Goal: Find specific page/section: Find specific page/section

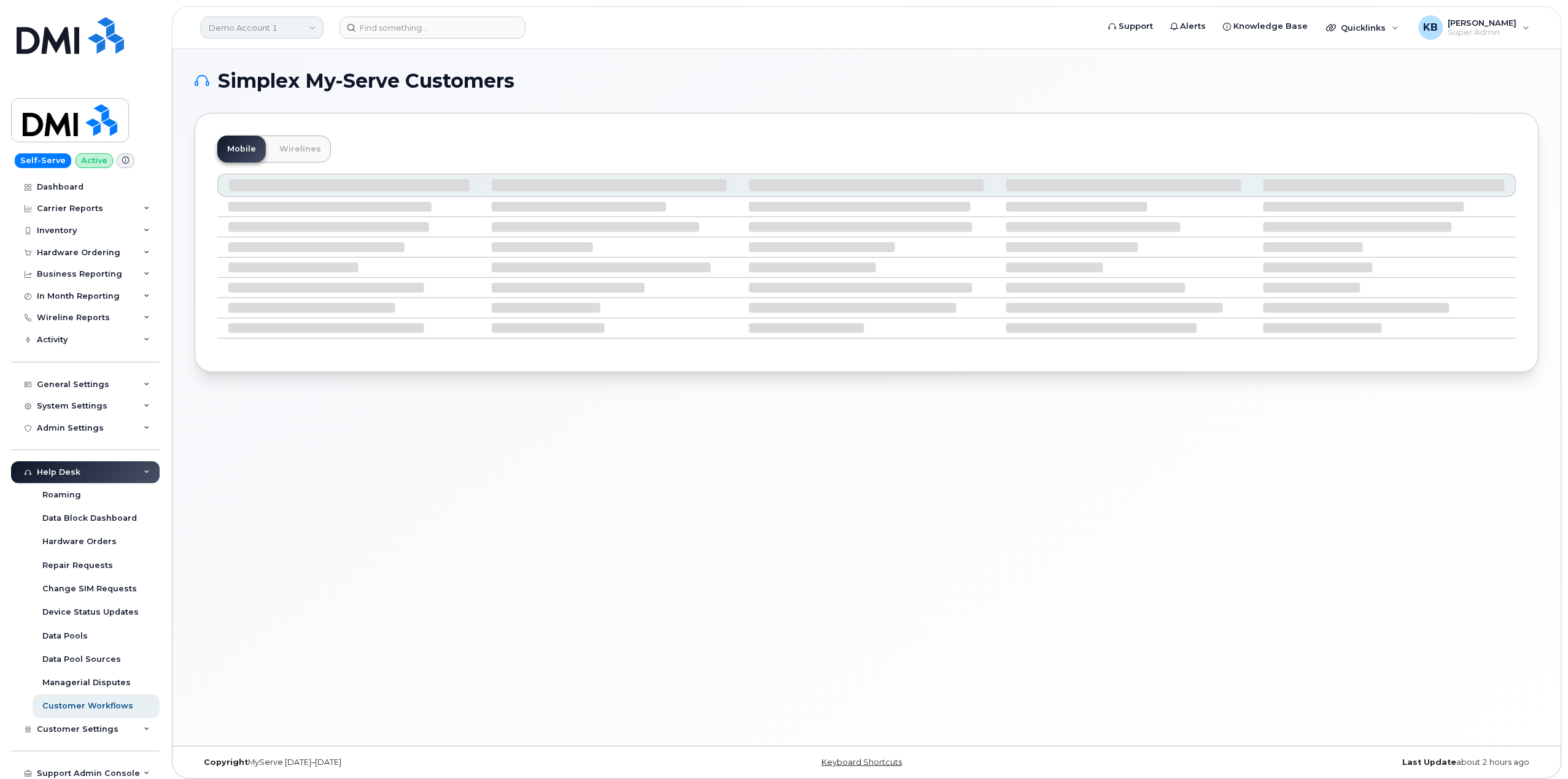
click at [256, 28] on link "Demo Account 1" at bounding box center [261, 28] width 123 height 22
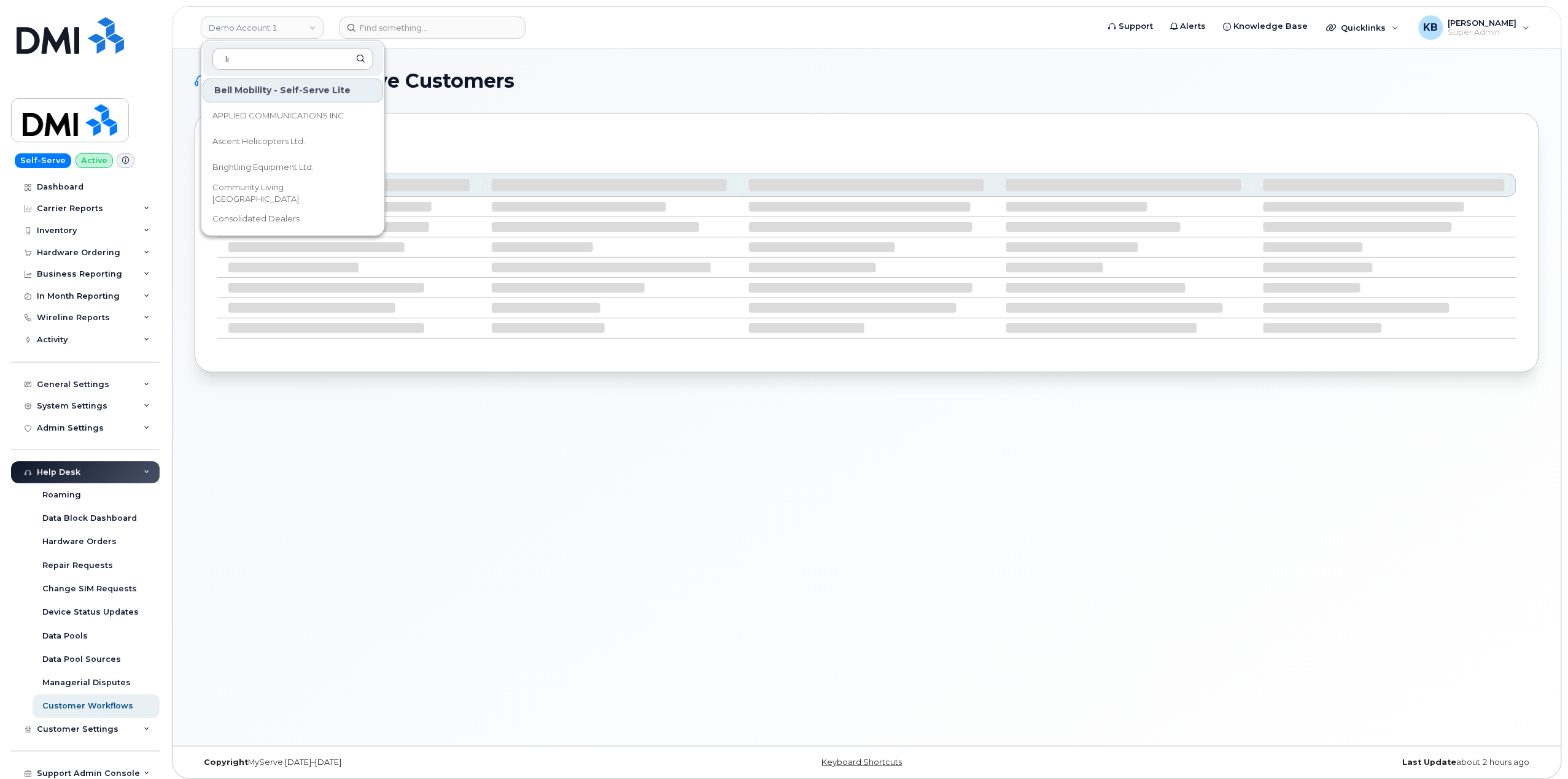
type input "l"
type input "Logistics"
click at [683, 49] on div "Simplex My-Serve Customers Mobile Wirelines" at bounding box center [867, 397] width 1389 height 697
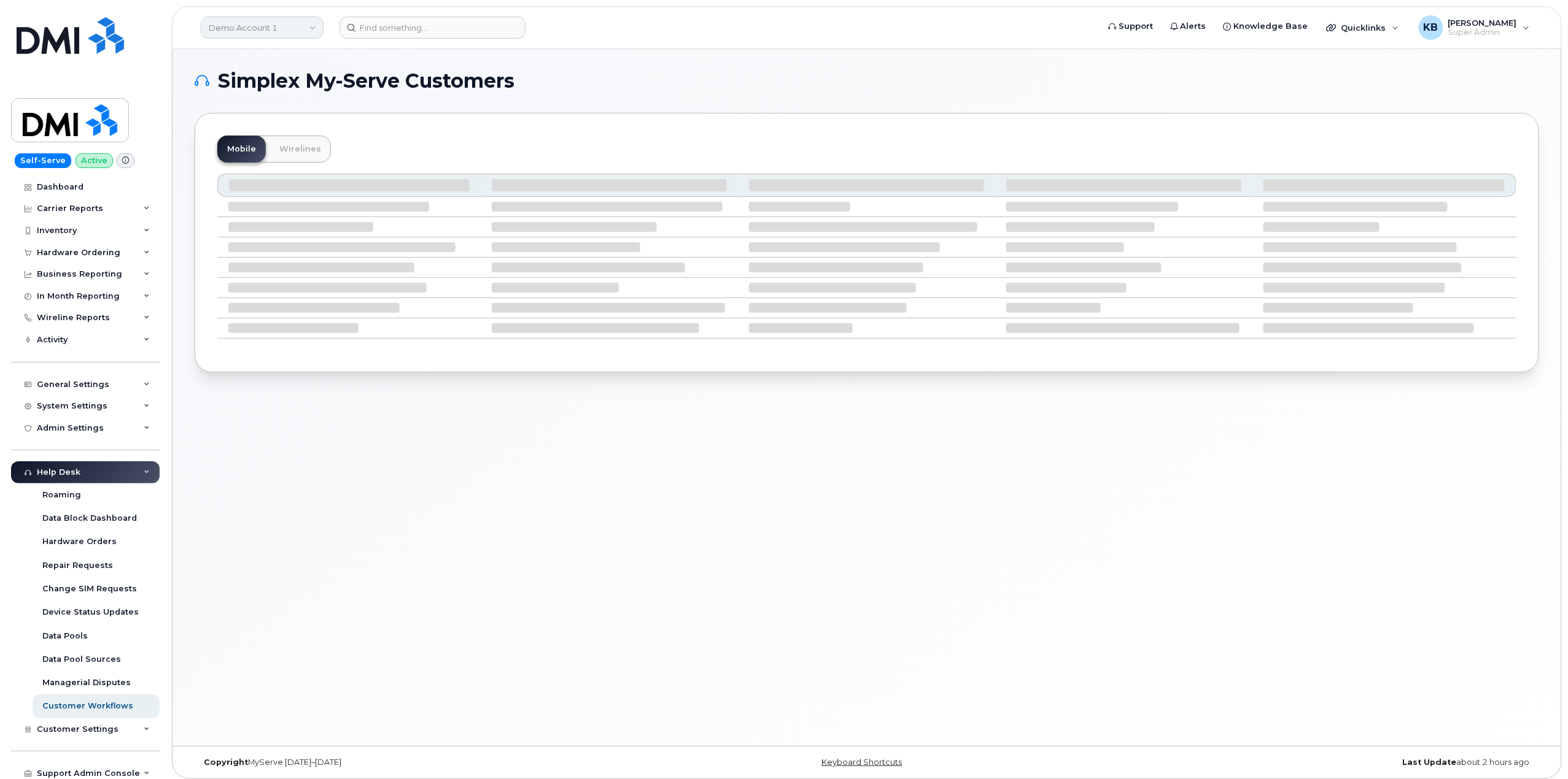
click at [282, 34] on link "Demo Account 1" at bounding box center [261, 28] width 123 height 22
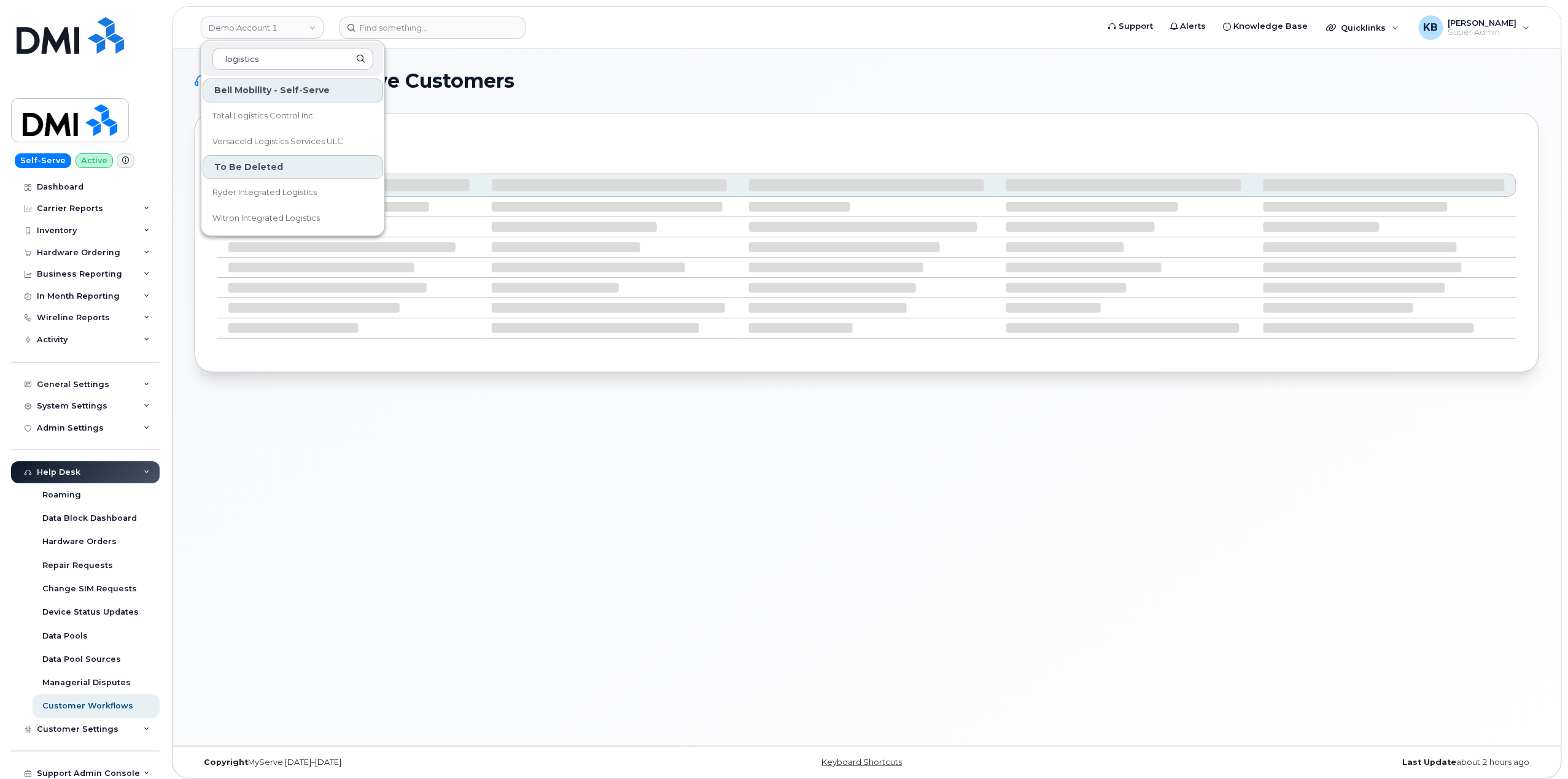
type input "logistics"
drag, startPoint x: 267, startPoint y: 54, endPoint x: 185, endPoint y: 56, distance: 82.0
click at [185, 56] on div "Demo Account 1 logistics Bell Mobility - Self-Serve Total Logistics Control Inc…" at bounding box center [867, 397] width 1389 height 697
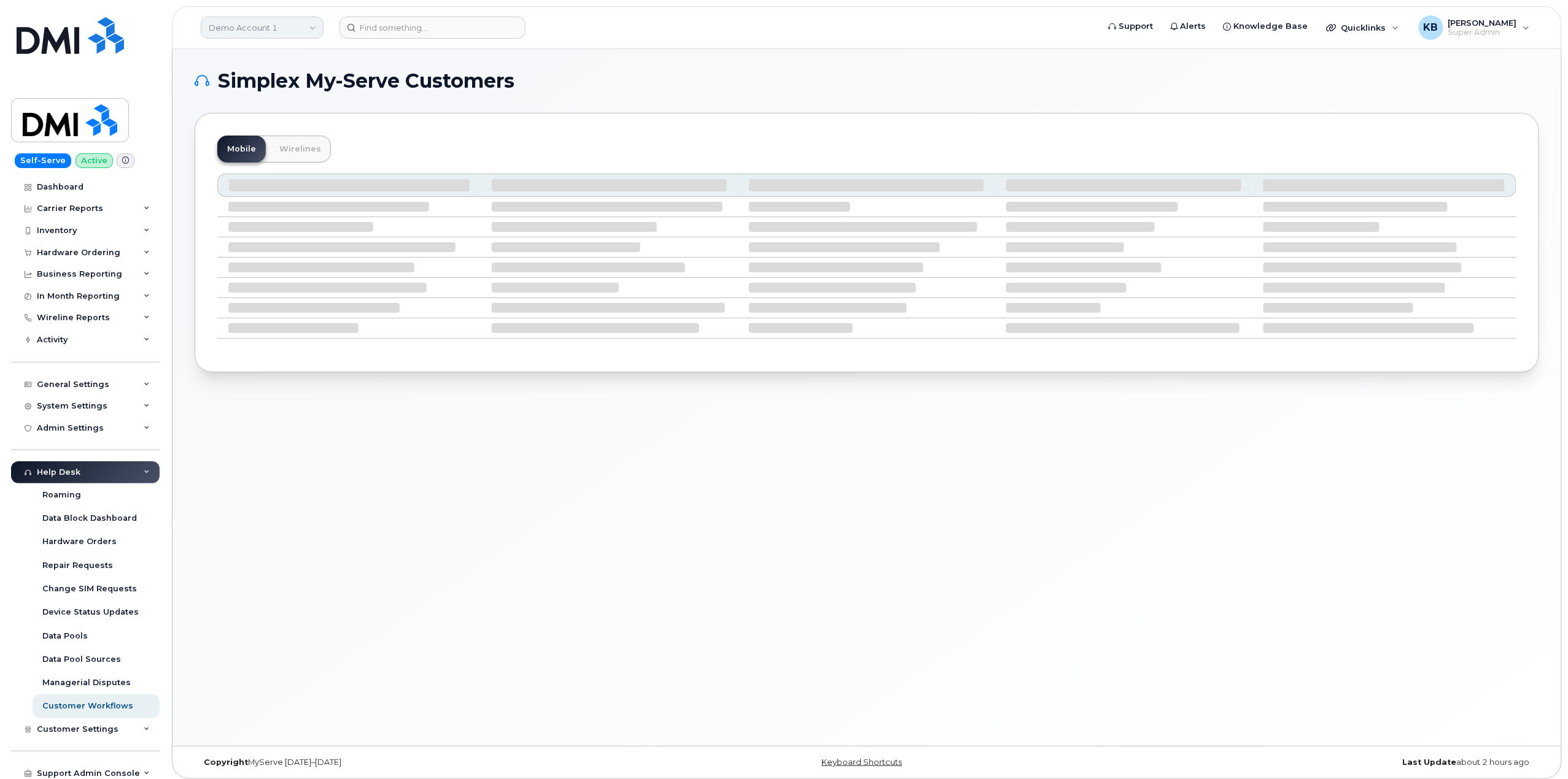
click at [283, 20] on link "Demo Account 1" at bounding box center [261, 28] width 123 height 22
type input "lineage"
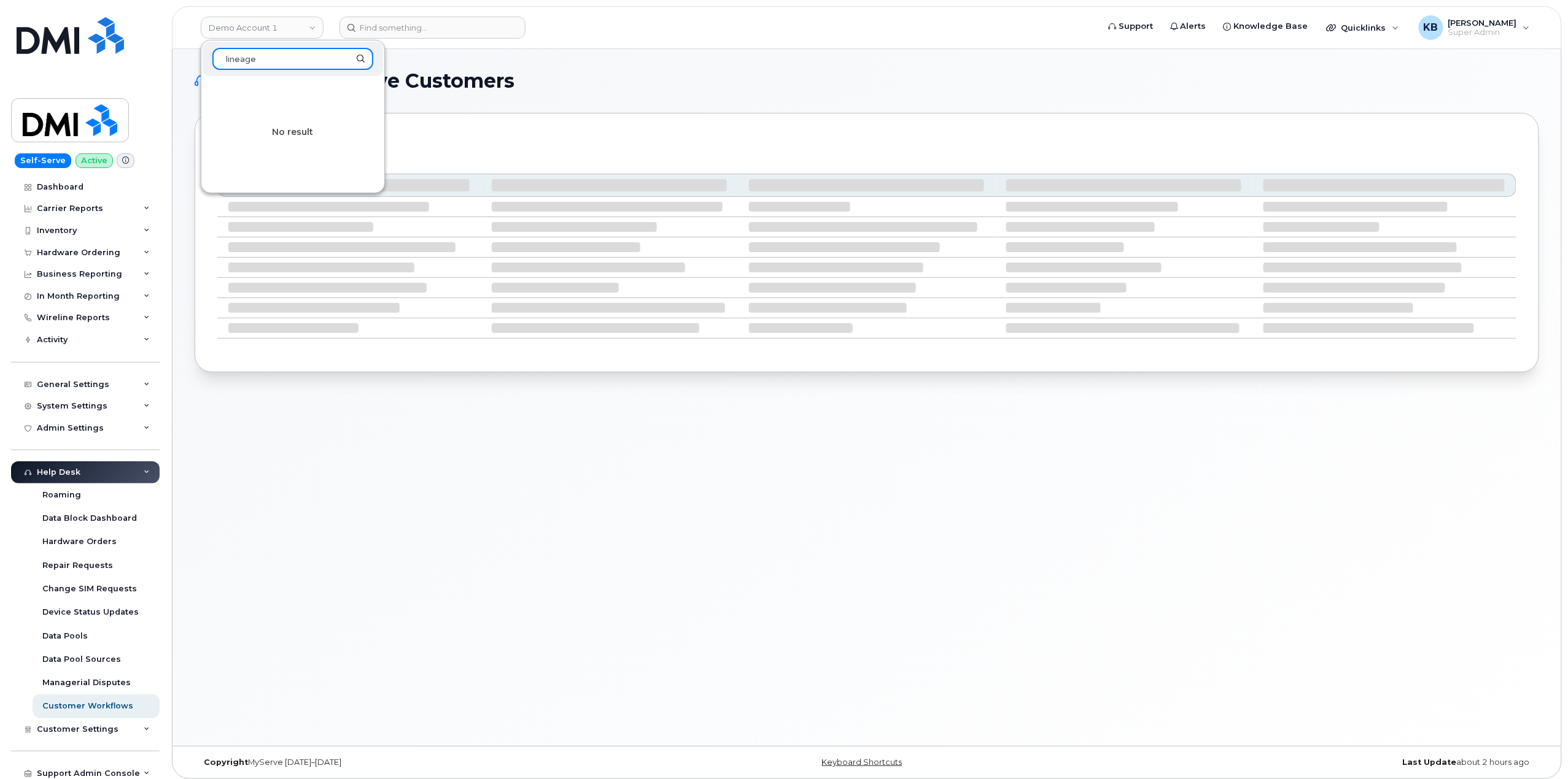
drag, startPoint x: 303, startPoint y: 55, endPoint x: 200, endPoint y: 70, distance: 104.1
click at [200, 70] on div "lineage No result" at bounding box center [292, 116] width 184 height 153
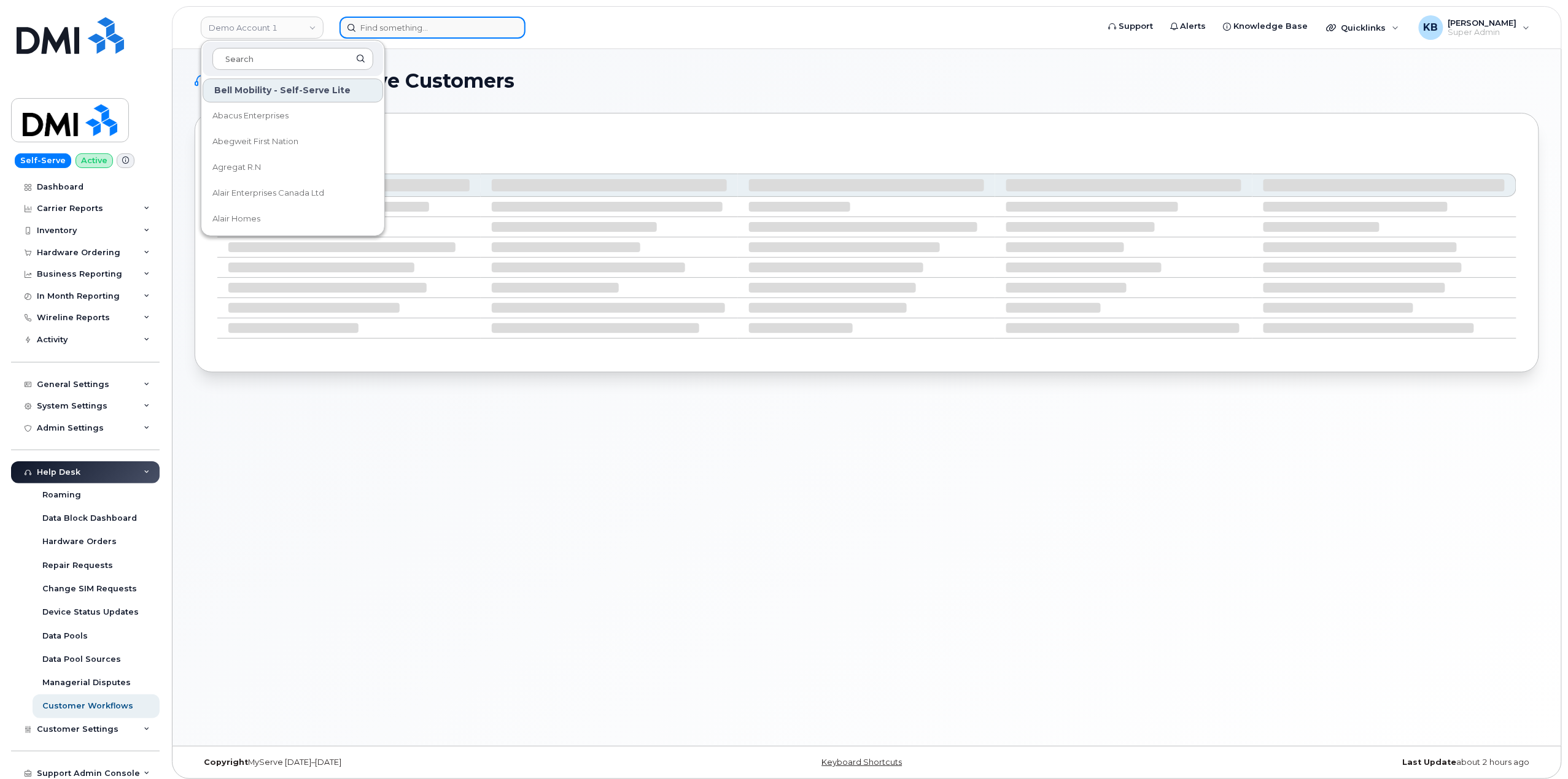
click at [430, 27] on input at bounding box center [432, 28] width 186 height 22
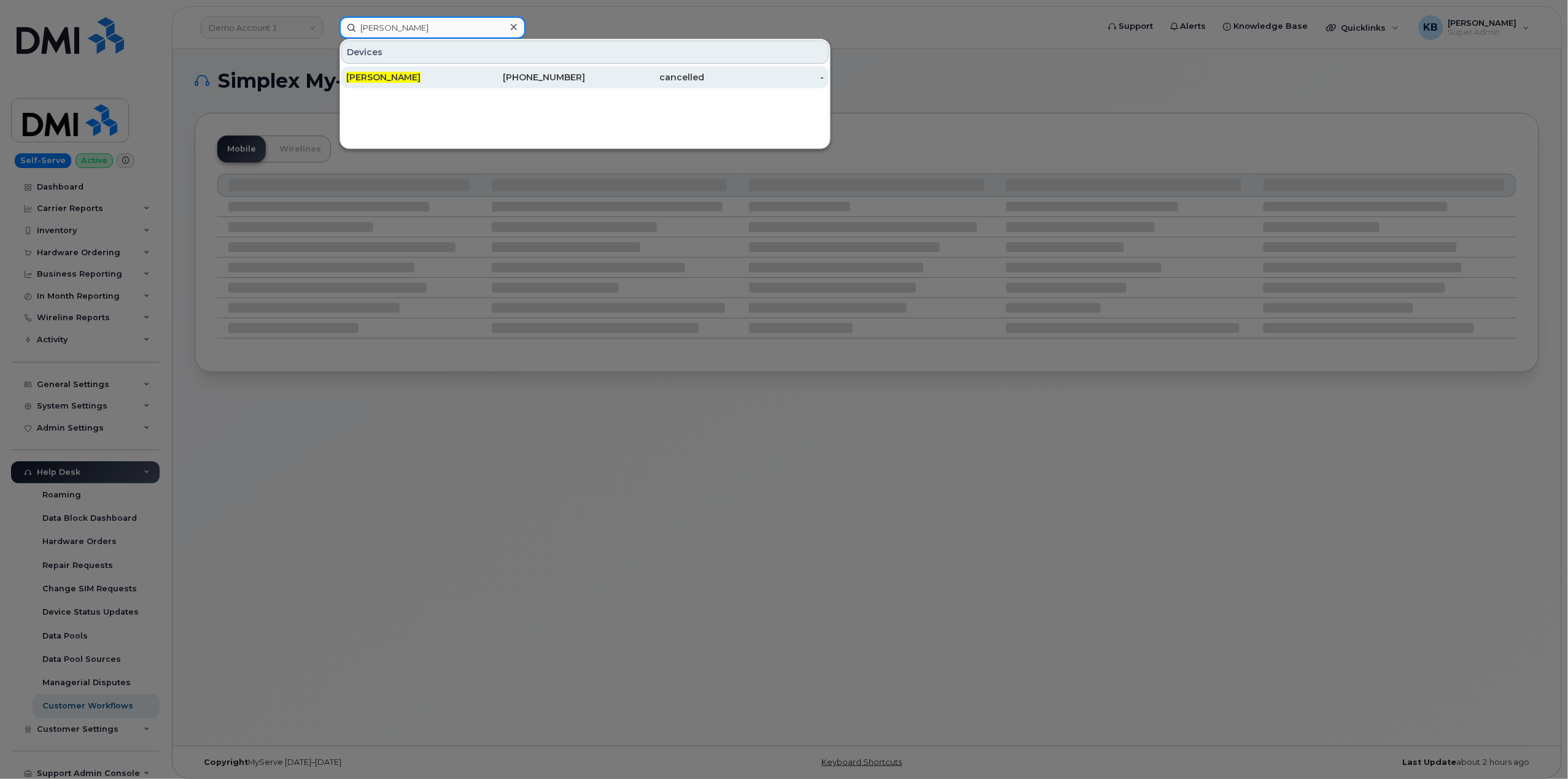
type input "rob nichols"
click at [371, 81] on span "Rob Nichols" at bounding box center [383, 78] width 74 height 11
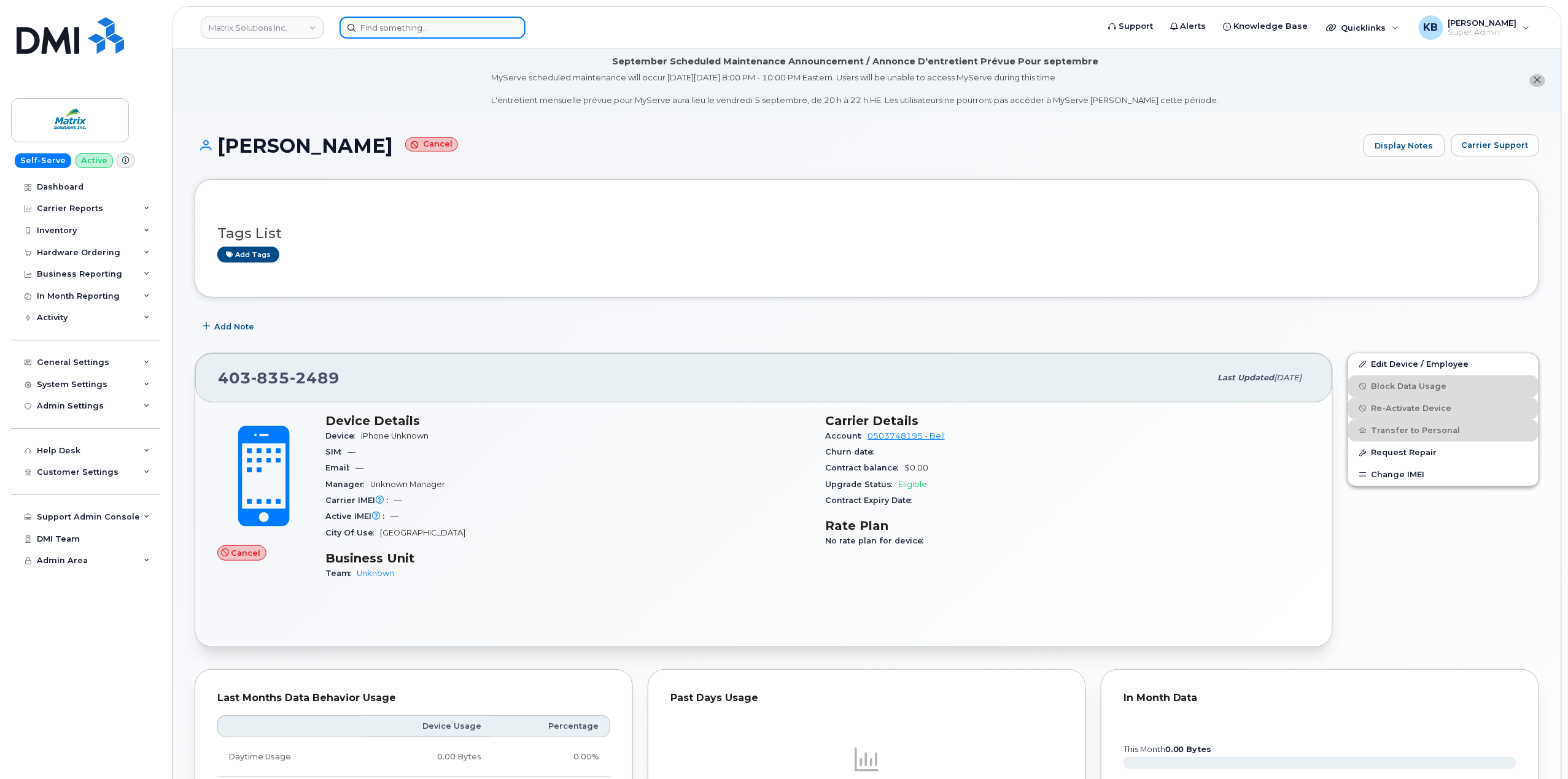
click at [424, 30] on input at bounding box center [432, 28] width 186 height 22
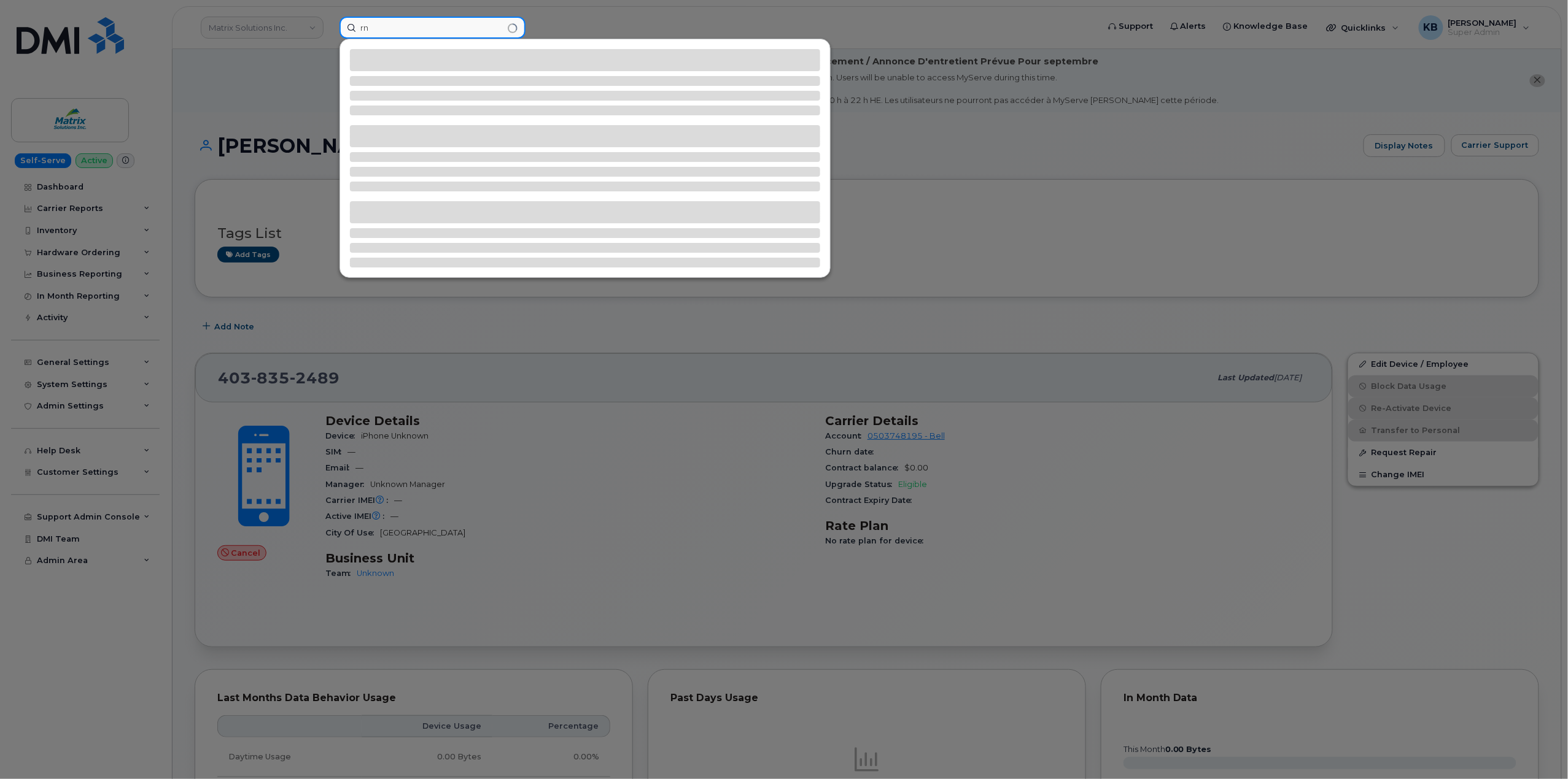
type input "r"
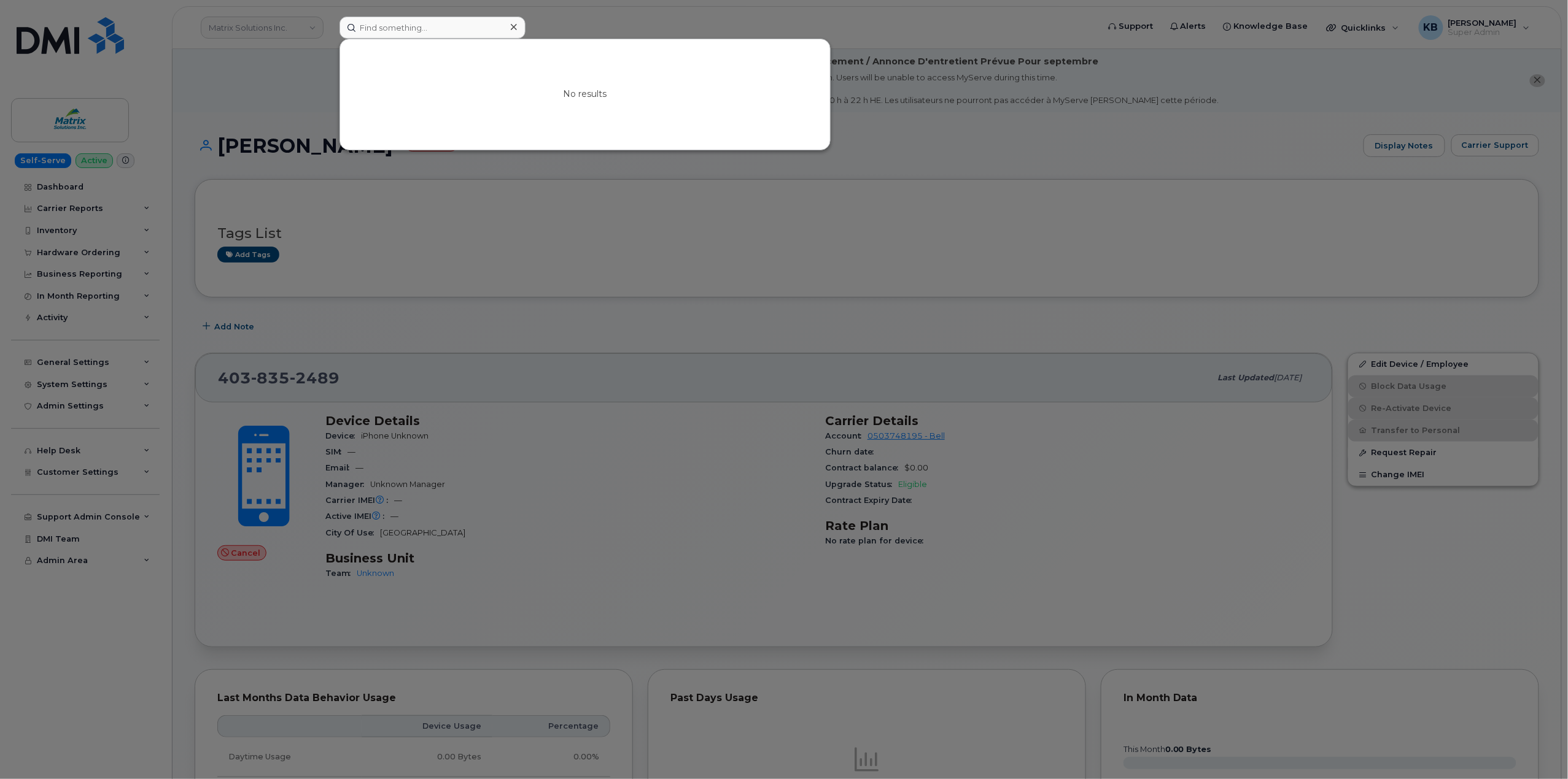
click at [308, 65] on div at bounding box center [784, 390] width 1568 height 779
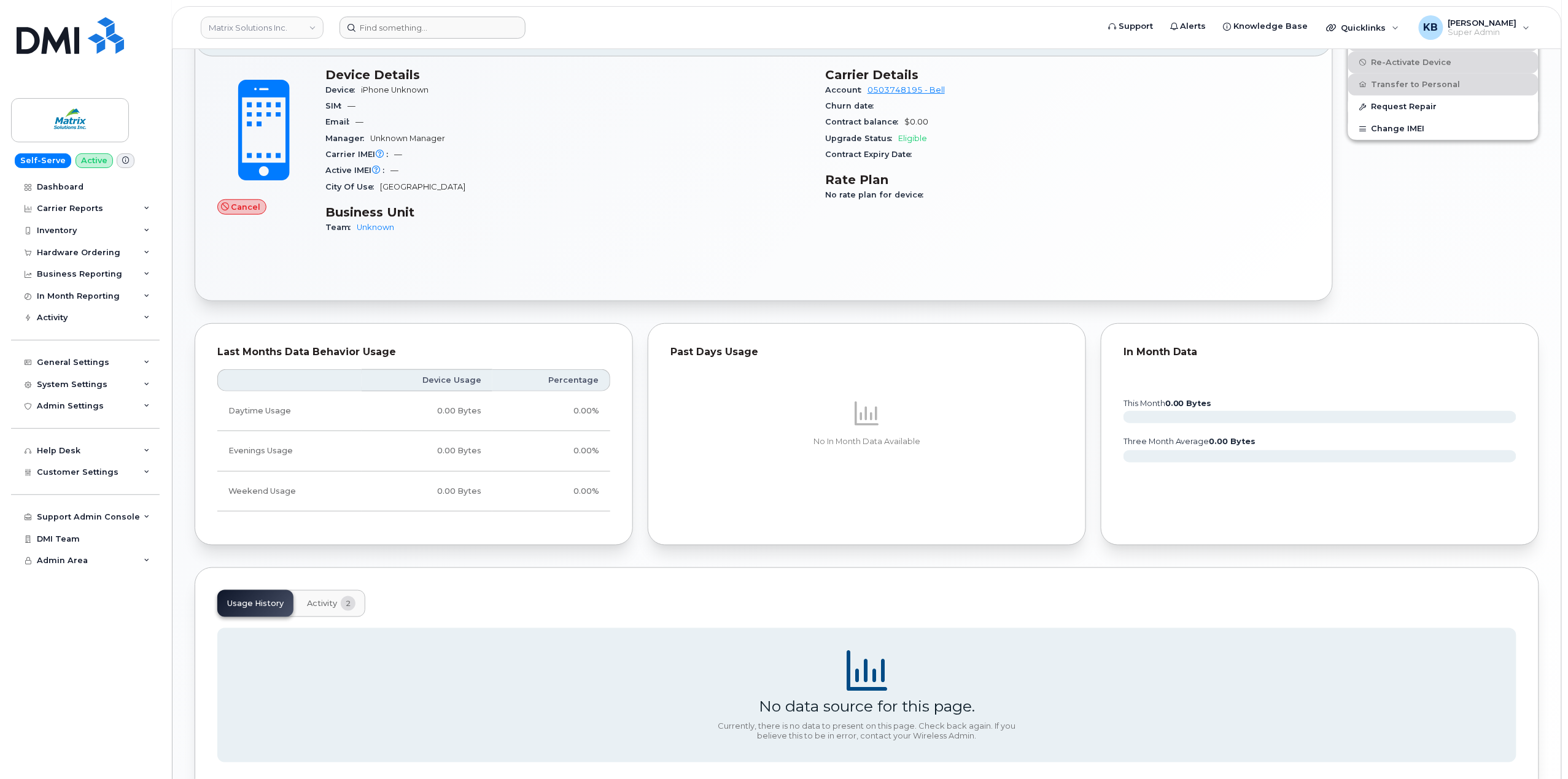
scroll to position [163, 0]
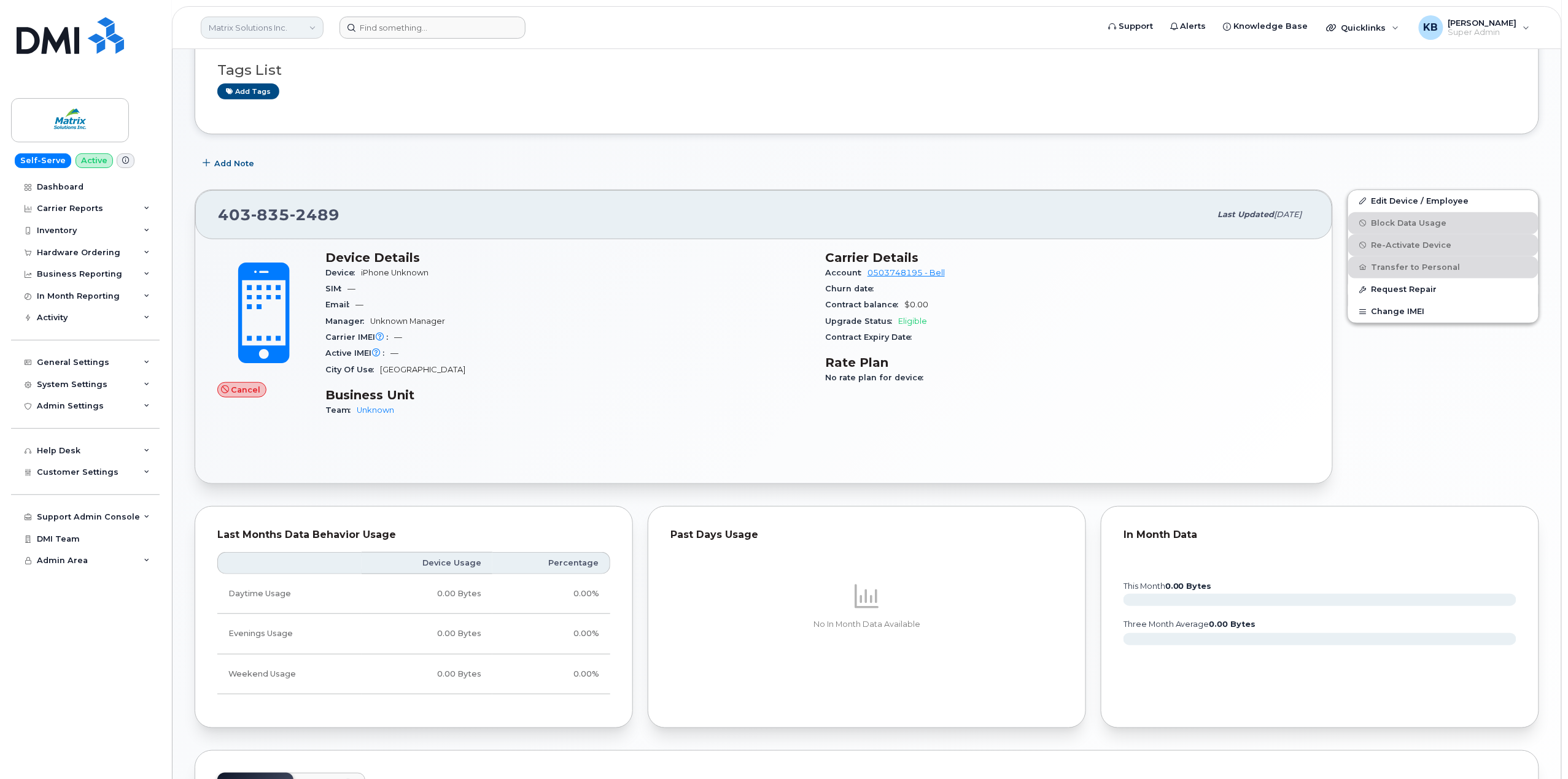
click at [251, 32] on link "Matrix Solutions Inc." at bounding box center [261, 28] width 123 height 22
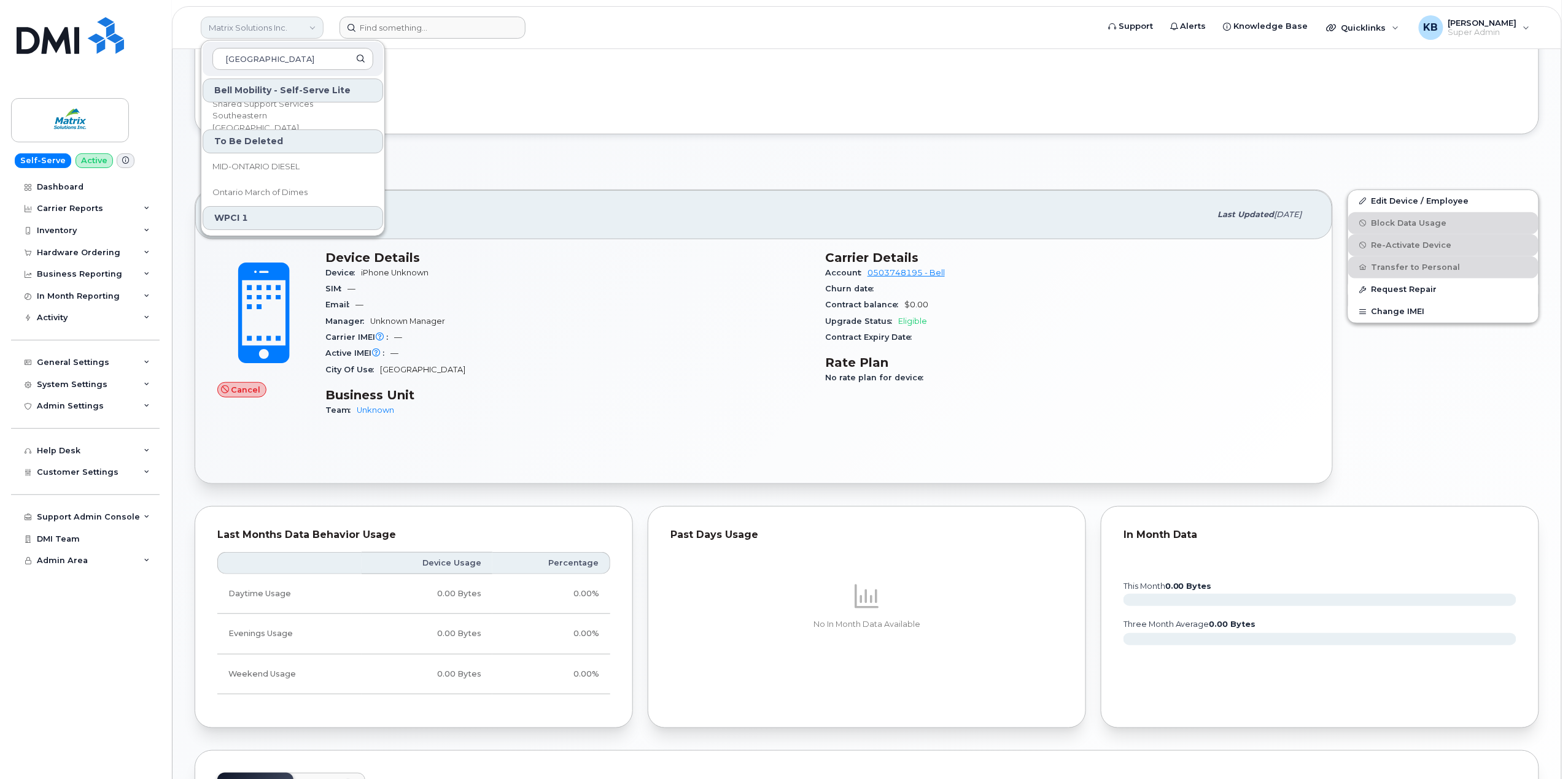
type input "[GEOGRAPHIC_DATA]"
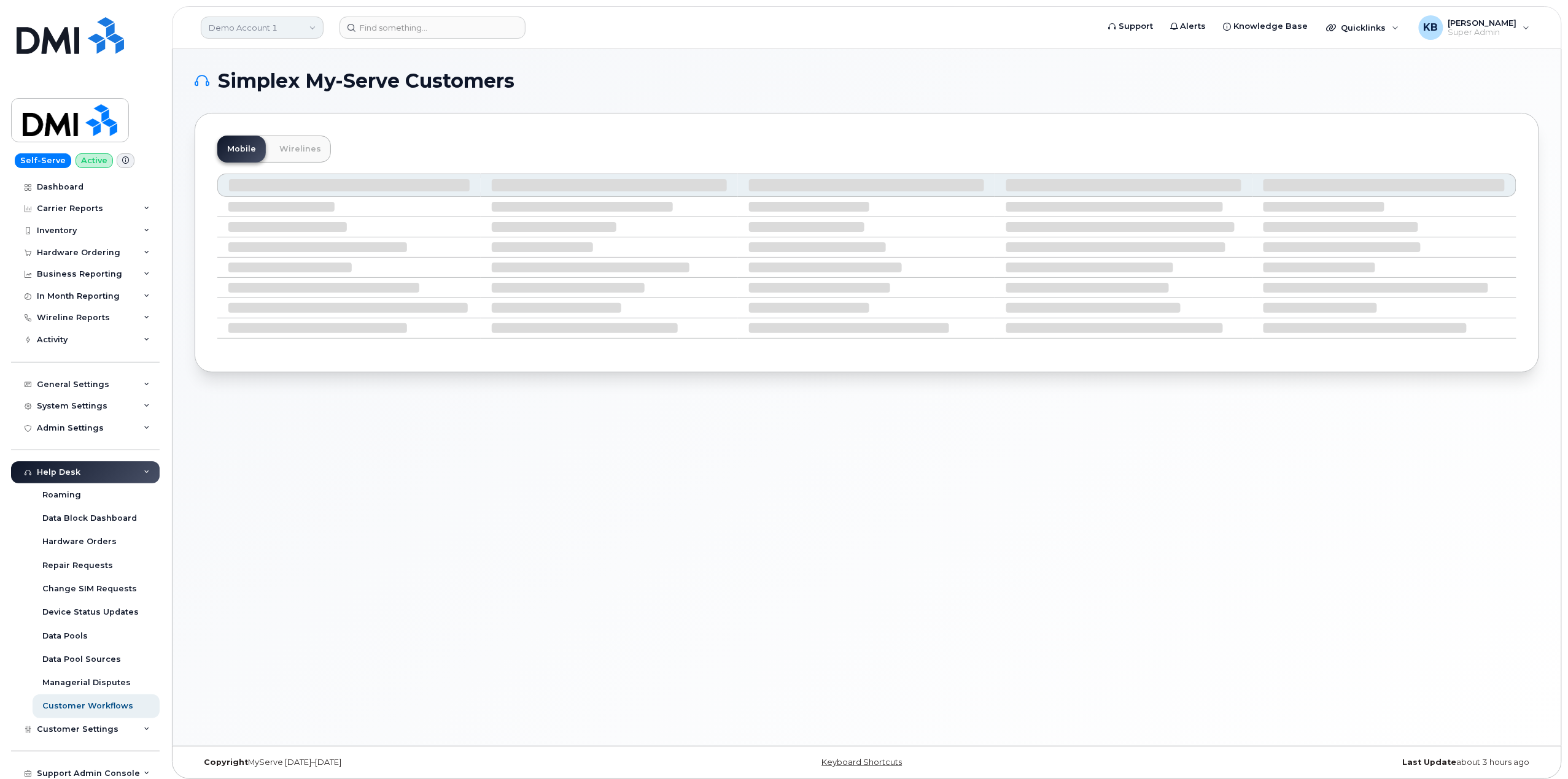
click at [276, 32] on link "Demo Account 1" at bounding box center [261, 28] width 123 height 22
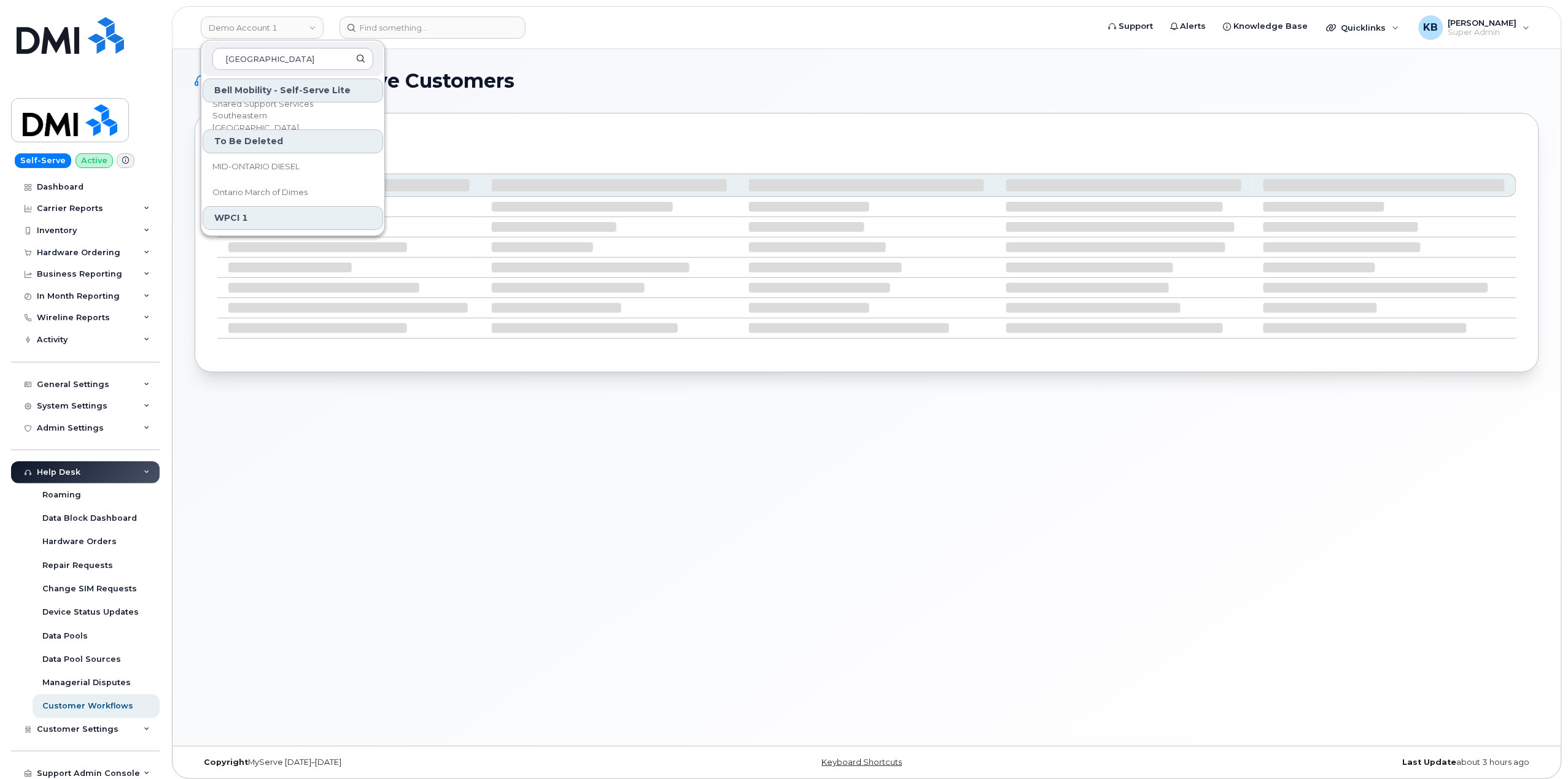
type input "[GEOGRAPHIC_DATA]"
